Goal: Task Accomplishment & Management: Manage account settings

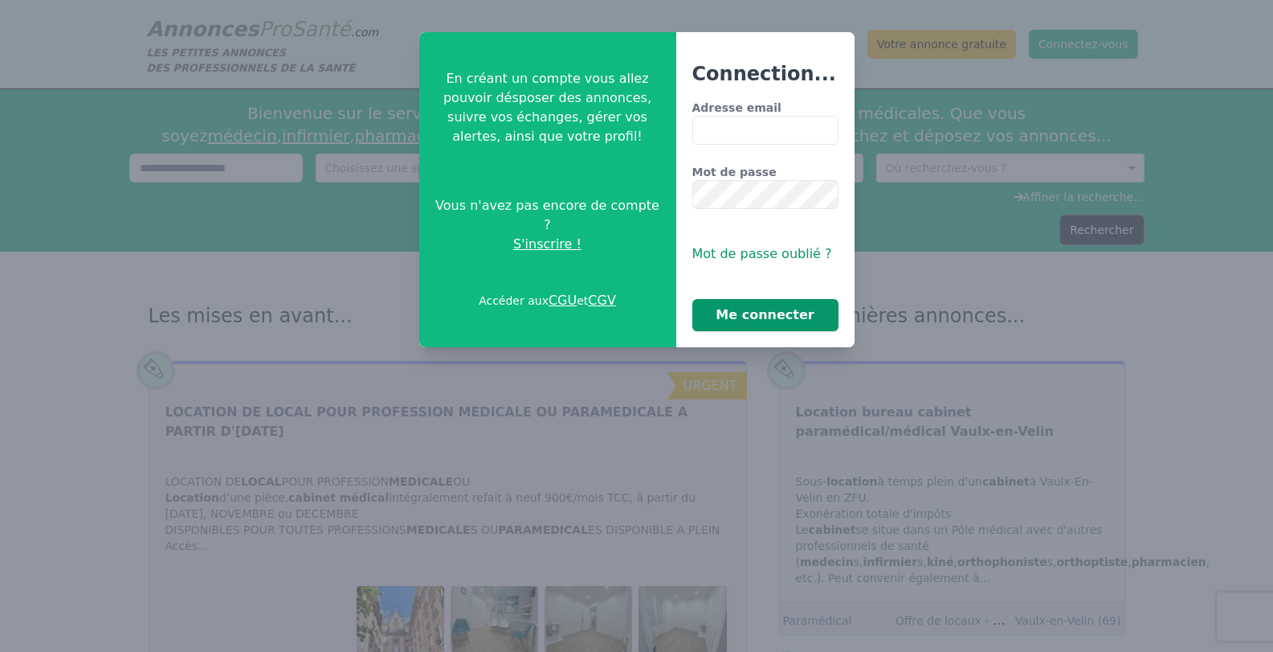
type input "**********"
click at [771, 321] on button "Me connecter" at bounding box center [766, 315] width 146 height 32
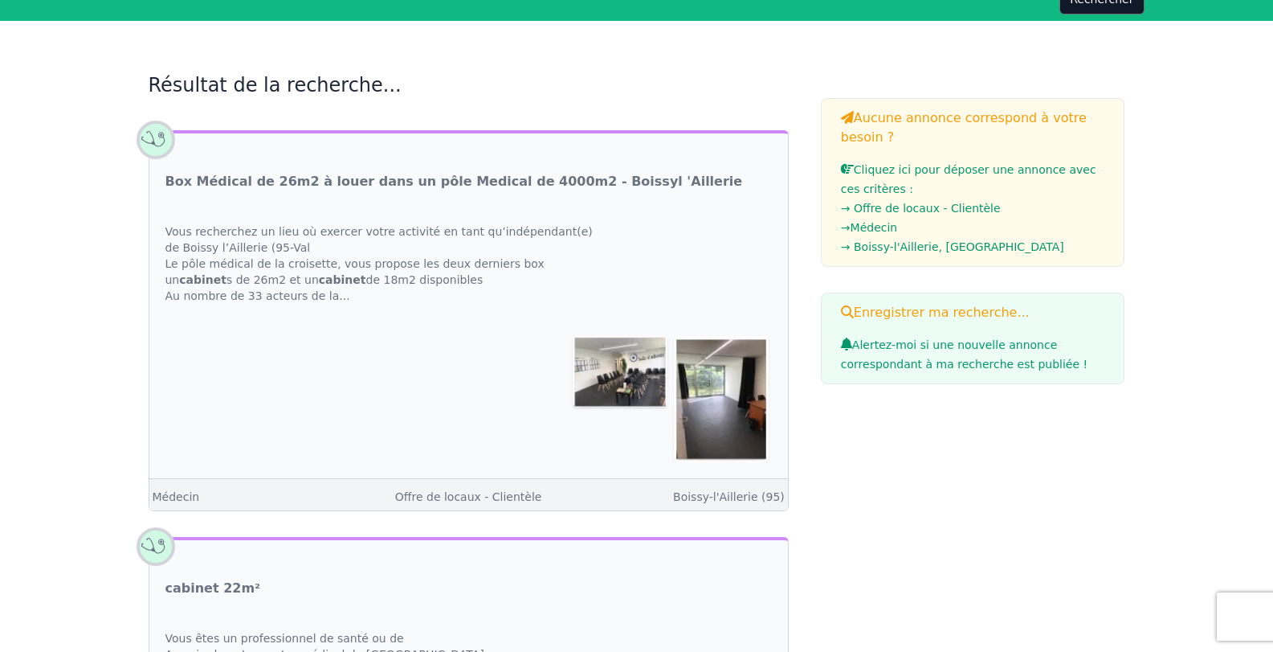
scroll to position [185, 0]
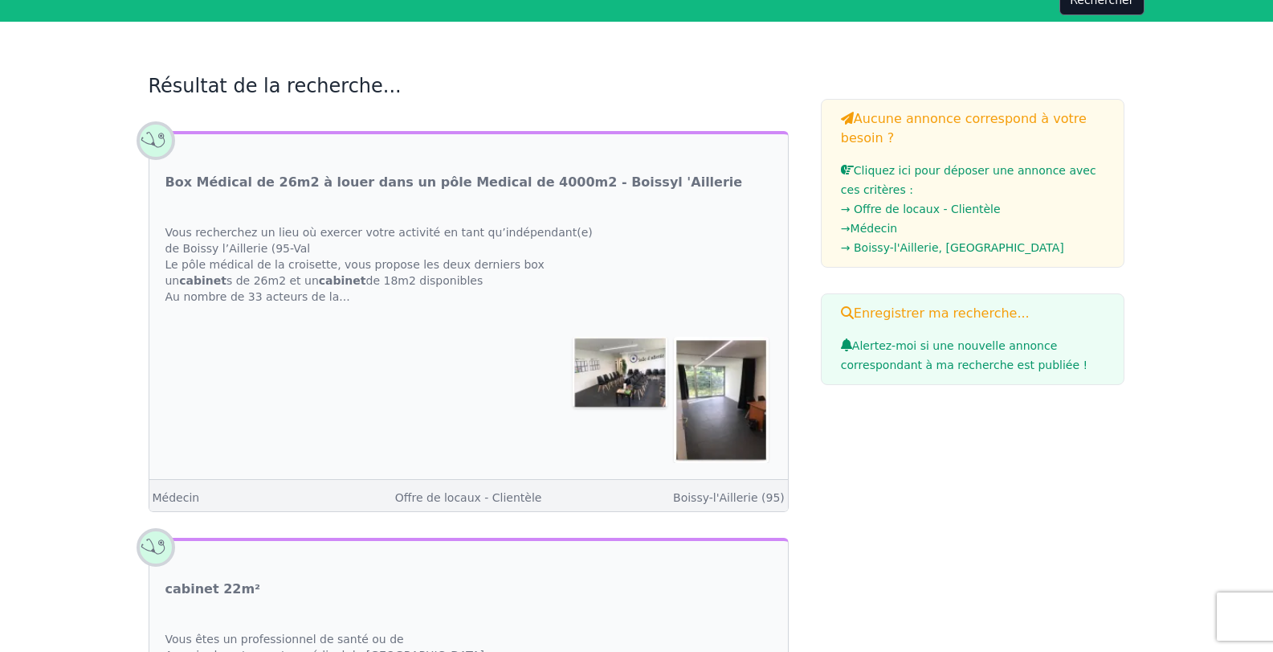
click at [947, 170] on link "Cliquez ici pour déposer une annonce avec ces critères : → Offre de locaux - Cl…" at bounding box center [973, 210] width 264 height 93
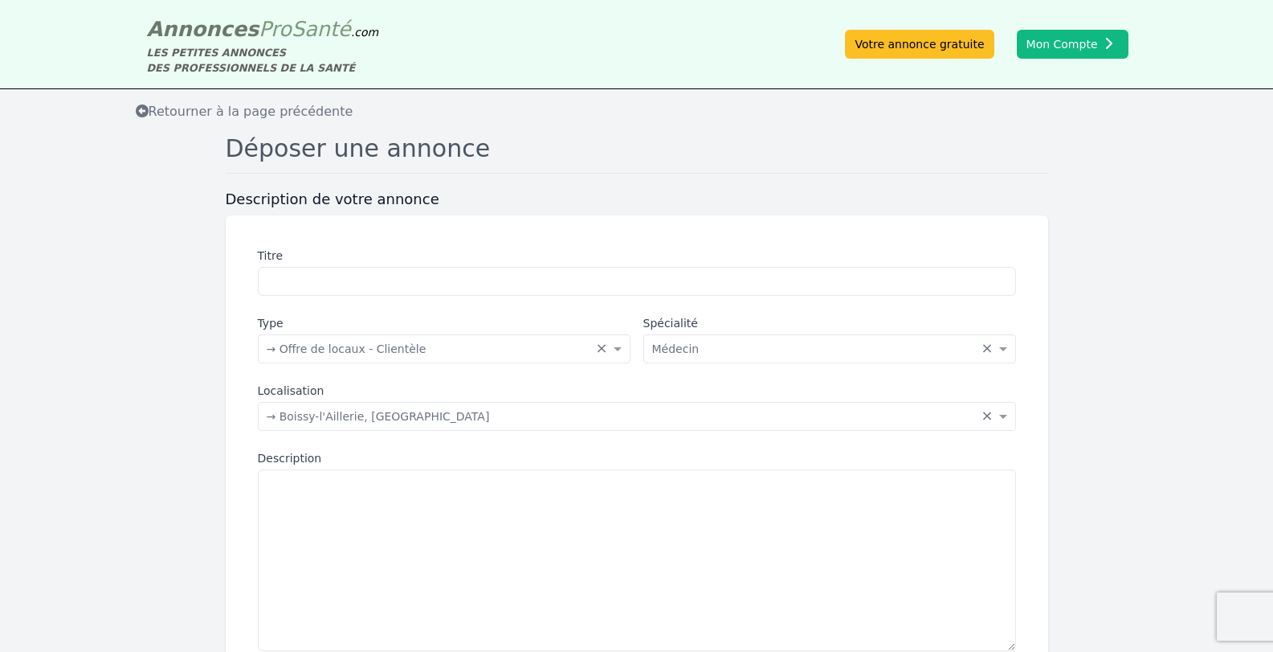
click at [143, 112] on icon at bounding box center [142, 110] width 13 height 13
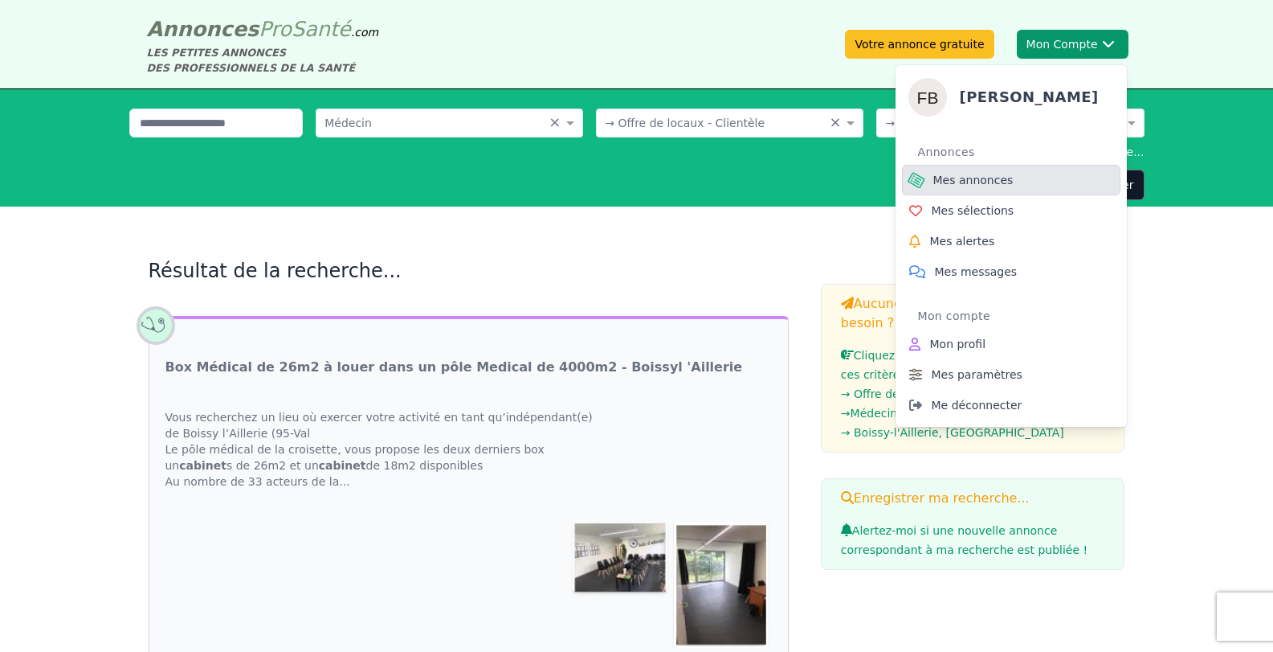
click at [962, 177] on span "Mes annonces" at bounding box center [974, 180] width 80 height 16
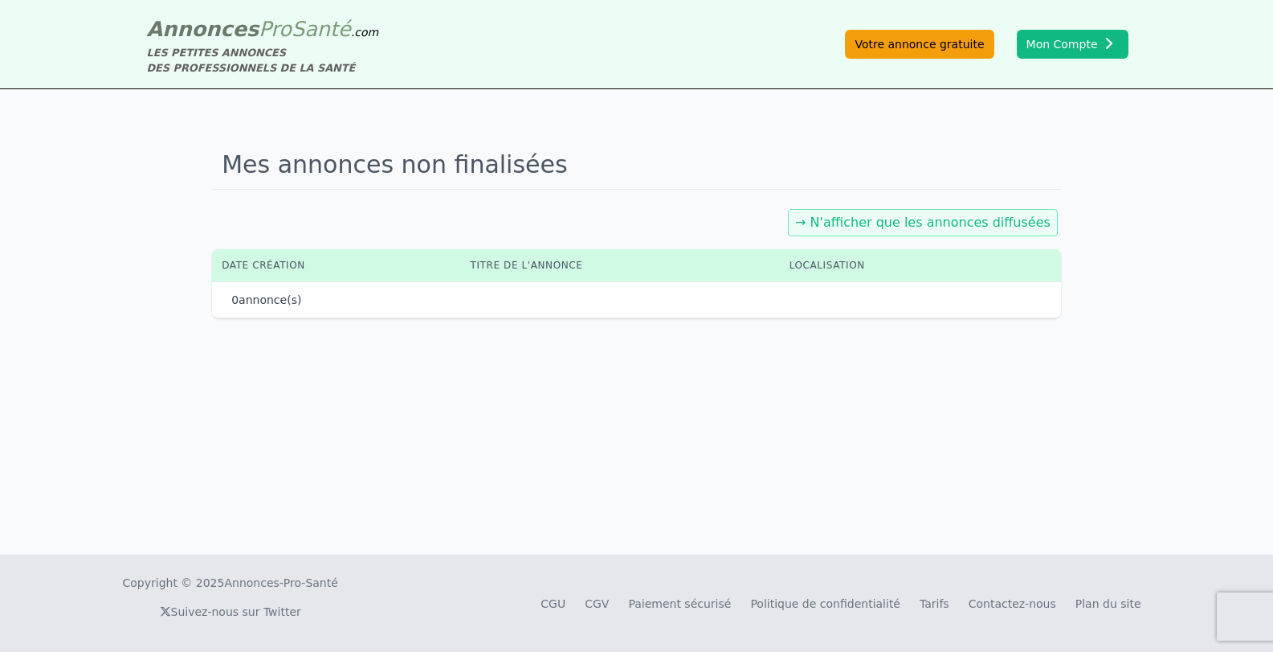
click at [919, 45] on link "Votre annonce gratuite" at bounding box center [919, 44] width 149 height 29
